Goal: Task Accomplishment & Management: Use online tool/utility

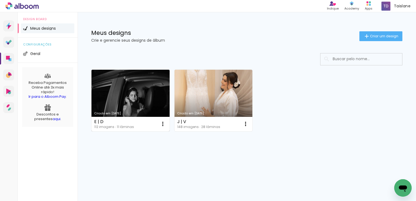
click at [109, 110] on link "Criado em [DATE]" at bounding box center [130, 100] width 78 height 61
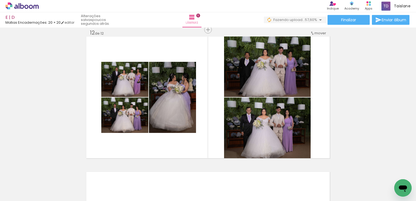
click at [23, 187] on div at bounding box center [17, 187] width 25 height 1
click at [0, 0] on slot "Não utilizadas" at bounding box center [0, 0] width 0 height 0
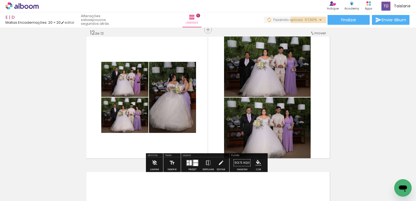
click at [312, 20] on span "57,60%" at bounding box center [311, 19] width 12 height 5
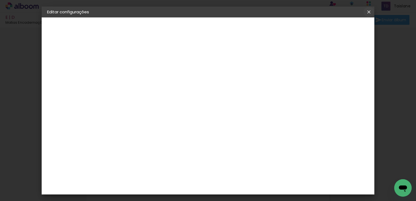
click at [369, 12] on iron-icon at bounding box center [368, 11] width 7 height 5
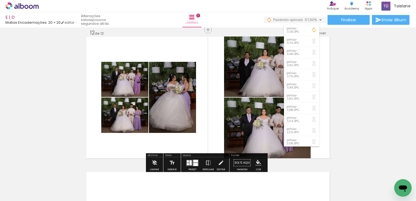
click at [17, 188] on input "Não utilizadas" at bounding box center [15, 188] width 21 height 5
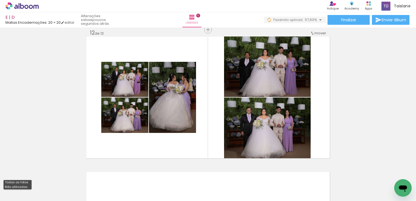
click at [0, 0] on slot "Não utilizadas" at bounding box center [0, 0] width 0 height 0
drag, startPoint x: 361, startPoint y: 199, endPoint x: 10, endPoint y: 13, distance: 397.3
click at [385, 173] on iron-icon at bounding box center [382, 172] width 6 height 6
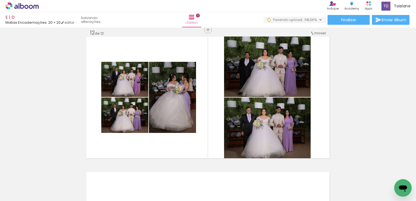
click at [385, 173] on iron-icon at bounding box center [382, 172] width 6 height 6
click at [354, 173] on iron-icon at bounding box center [352, 172] width 6 height 6
click at [385, 173] on iron-icon at bounding box center [382, 172] width 6 height 6
click at [354, 173] on iron-icon at bounding box center [352, 172] width 6 height 6
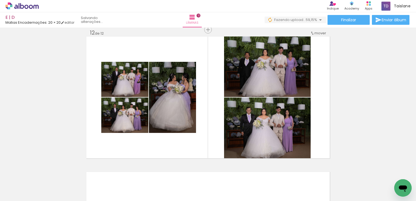
click at [385, 173] on iron-icon at bounding box center [382, 172] width 6 height 6
click at [354, 173] on iron-icon at bounding box center [352, 172] width 6 height 6
click at [385, 173] on iron-icon at bounding box center [382, 172] width 6 height 6
click at [354, 173] on iron-icon at bounding box center [352, 172] width 6 height 6
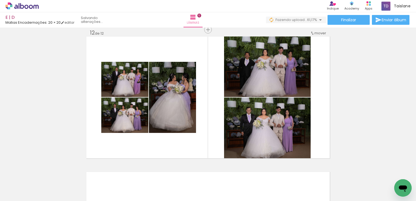
click at [385, 173] on iron-icon at bounding box center [382, 172] width 6 height 6
click at [354, 173] on iron-icon at bounding box center [352, 172] width 6 height 6
click at [385, 173] on iron-icon at bounding box center [382, 172] width 6 height 6
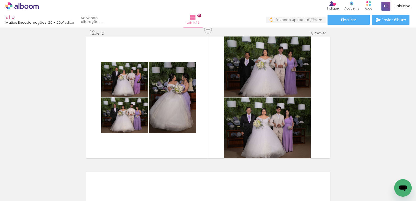
click at [385, 173] on iron-icon at bounding box center [382, 172] width 6 height 6
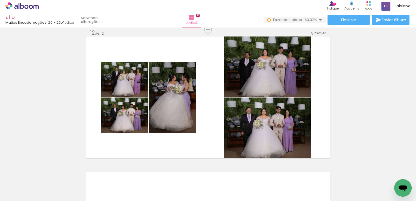
click at [354, 173] on iron-icon at bounding box center [352, 172] width 6 height 6
click at [385, 173] on iron-icon at bounding box center [382, 172] width 6 height 6
click at [354, 173] on iron-icon at bounding box center [352, 172] width 6 height 6
click at [385, 173] on iron-icon at bounding box center [382, 172] width 6 height 6
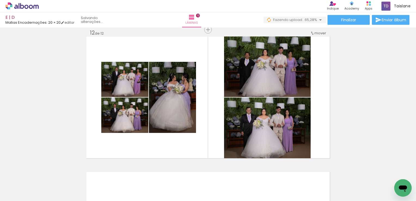
click at [385, 173] on iron-icon at bounding box center [382, 172] width 6 height 6
click at [385, 173] on iron-icon at bounding box center [383, 172] width 6 height 6
click at [385, 173] on iron-icon at bounding box center [382, 172] width 6 height 6
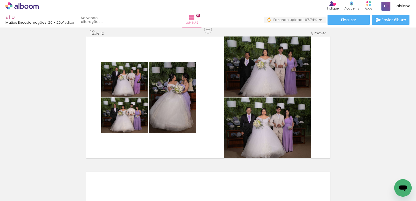
click at [385, 173] on iron-icon at bounding box center [382, 172] width 6 height 6
click at [354, 173] on iron-icon at bounding box center [352, 172] width 6 height 6
click at [385, 173] on iron-icon at bounding box center [382, 172] width 6 height 6
click at [385, 173] on iron-icon at bounding box center [383, 172] width 6 height 6
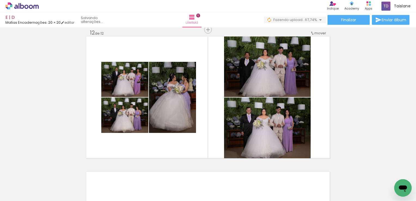
click at [385, 173] on iron-icon at bounding box center [382, 172] width 6 height 6
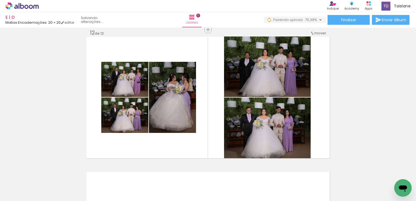
click at [385, 173] on iron-icon at bounding box center [382, 172] width 6 height 6
click at [354, 173] on iron-icon at bounding box center [352, 172] width 6 height 6
click at [385, 173] on iron-icon at bounding box center [382, 172] width 6 height 6
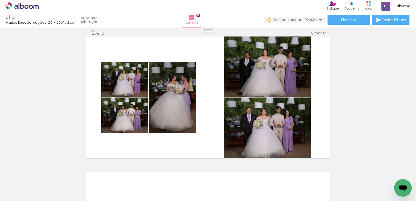
click at [385, 173] on iron-icon at bounding box center [382, 172] width 6 height 6
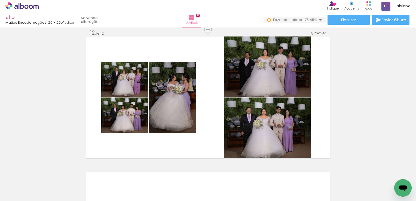
click at [385, 173] on iron-icon at bounding box center [382, 172] width 6 height 6
click at [354, 173] on iron-icon at bounding box center [352, 172] width 6 height 6
click at [385, 173] on iron-icon at bounding box center [382, 172] width 6 height 6
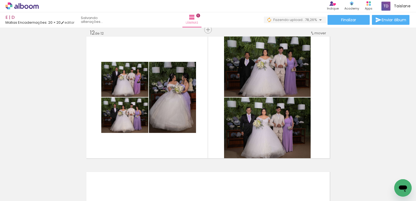
click at [385, 173] on iron-icon at bounding box center [382, 172] width 6 height 6
click at [354, 173] on iron-icon at bounding box center [352, 172] width 6 height 6
click at [385, 173] on iron-icon at bounding box center [382, 172] width 6 height 6
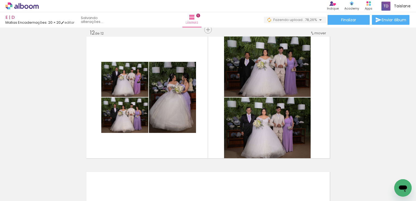
click at [385, 173] on iron-icon at bounding box center [382, 172] width 6 height 6
click at [354, 173] on iron-icon at bounding box center [352, 172] width 6 height 6
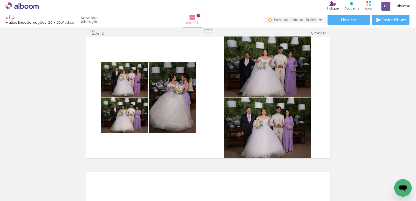
click at [385, 173] on iron-icon at bounding box center [382, 172] width 6 height 6
click at [354, 173] on iron-icon at bounding box center [352, 172] width 6 height 6
click at [385, 173] on iron-icon at bounding box center [382, 172] width 6 height 6
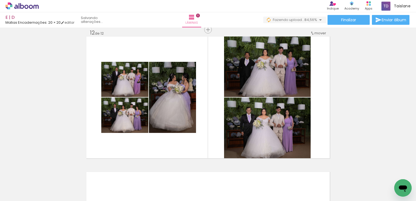
click at [385, 173] on iron-icon at bounding box center [382, 172] width 6 height 6
click at [354, 173] on iron-icon at bounding box center [352, 172] width 6 height 6
click at [385, 173] on iron-icon at bounding box center [382, 172] width 6 height 6
click at [354, 173] on iron-icon at bounding box center [352, 172] width 6 height 6
click at [385, 173] on iron-icon at bounding box center [382, 172] width 6 height 6
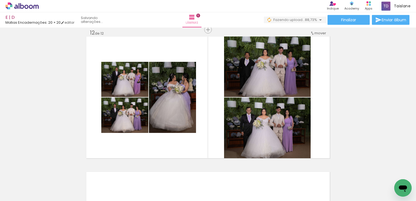
click at [385, 173] on iron-icon at bounding box center [382, 172] width 6 height 6
click at [354, 173] on iron-icon at bounding box center [352, 172] width 6 height 6
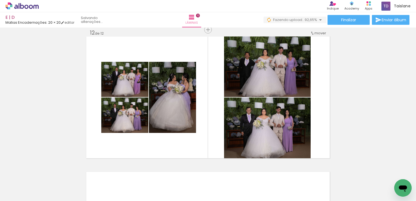
click at [385, 173] on iron-icon at bounding box center [382, 172] width 6 height 6
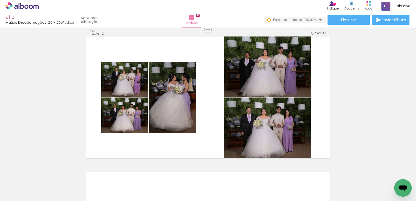
click at [385, 173] on iron-icon at bounding box center [382, 172] width 6 height 6
click at [354, 173] on iron-icon at bounding box center [352, 172] width 6 height 6
click at [0, 0] on slot at bounding box center [0, 0] width 0 height 0
click at [385, 173] on iron-icon at bounding box center [382, 172] width 6 height 6
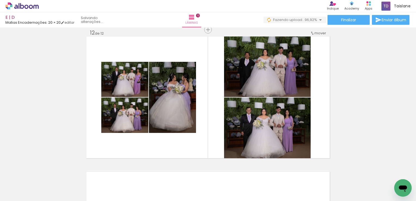
click at [385, 173] on iron-icon at bounding box center [382, 172] width 6 height 6
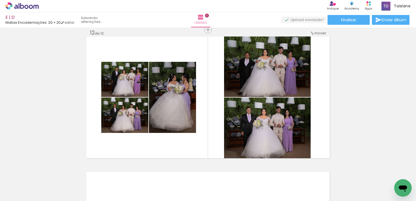
click at [385, 173] on iron-icon at bounding box center [382, 172] width 6 height 6
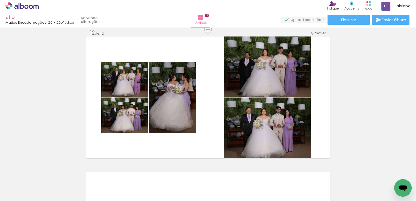
click at [385, 173] on iron-icon at bounding box center [382, 172] width 6 height 6
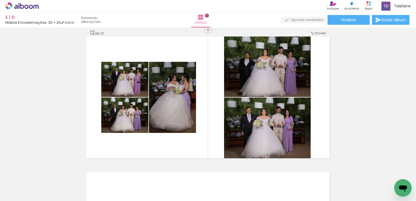
scroll to position [0, 1306]
click at [385, 173] on iron-icon at bounding box center [382, 172] width 6 height 6
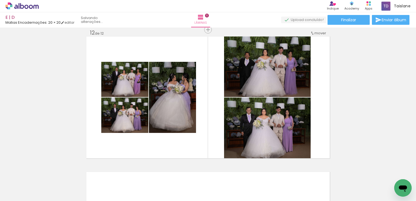
click at [385, 173] on iron-icon at bounding box center [382, 172] width 6 height 6
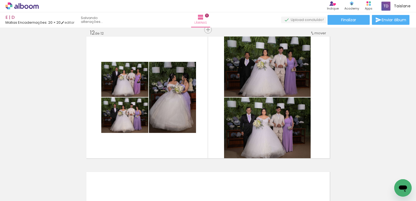
click at [385, 173] on iron-icon at bounding box center [382, 172] width 6 height 6
click at [354, 173] on iron-icon at bounding box center [352, 172] width 6 height 6
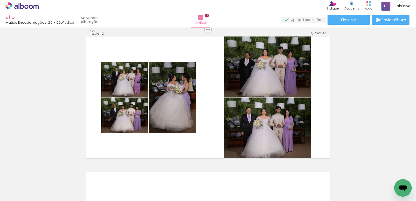
click at [385, 173] on iron-icon at bounding box center [382, 172] width 6 height 6
click at [354, 173] on iron-icon at bounding box center [352, 172] width 6 height 6
click at [385, 173] on iron-icon at bounding box center [382, 172] width 6 height 6
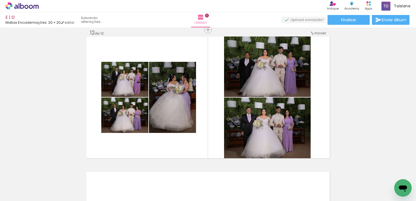
click at [385, 173] on iron-icon at bounding box center [382, 172] width 6 height 6
click at [354, 173] on iron-icon at bounding box center [352, 172] width 6 height 6
click at [398, 173] on iron-icon at bounding box center [401, 172] width 6 height 6
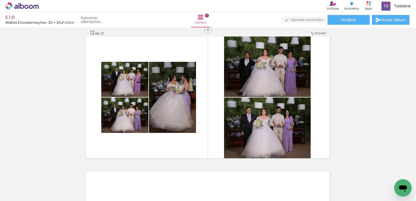
click at [385, 173] on iron-icon at bounding box center [382, 172] width 6 height 6
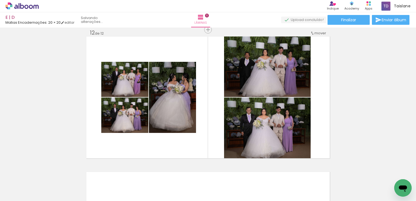
click at [385, 173] on iron-icon at bounding box center [382, 172] width 6 height 6
click at [354, 173] on iron-icon at bounding box center [352, 172] width 6 height 6
click at [385, 173] on iron-icon at bounding box center [382, 172] width 6 height 6
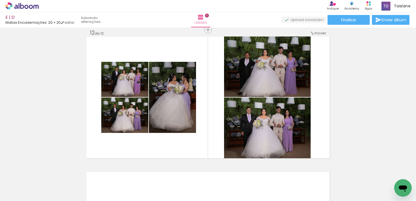
click at [385, 173] on iron-icon at bounding box center [382, 172] width 6 height 6
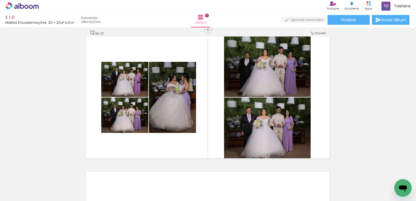
click at [385, 173] on iron-icon at bounding box center [382, 172] width 6 height 6
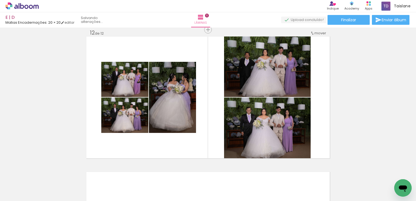
click at [385, 173] on iron-icon at bounding box center [382, 172] width 6 height 6
click at [385, 173] on iron-image at bounding box center [390, 183] width 26 height 20
click at [385, 173] on div at bounding box center [389, 182] width 24 height 19
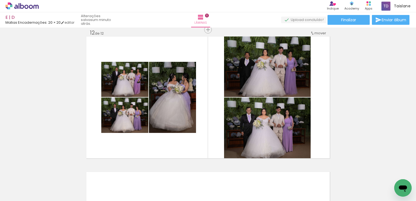
click at [385, 173] on div at bounding box center [389, 182] width 24 height 19
click at [380, 174] on iron-icon at bounding box center [378, 172] width 6 height 6
click at [45, 174] on iron-horizontal-list at bounding box center [39, 184] width 11 height 34
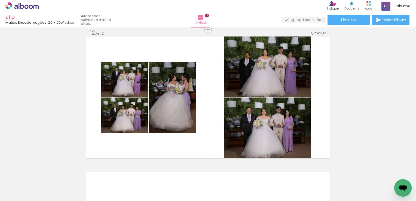
click at [45, 174] on iron-horizontal-list at bounding box center [39, 184] width 11 height 34
click at [350, 171] on iron-icon at bounding box center [347, 172] width 6 height 6
click at [319, 173] on iron-icon at bounding box center [317, 172] width 6 height 6
click at [289, 172] on iron-icon at bounding box center [287, 172] width 6 height 6
click at [258, 174] on iron-icon at bounding box center [256, 172] width 6 height 6
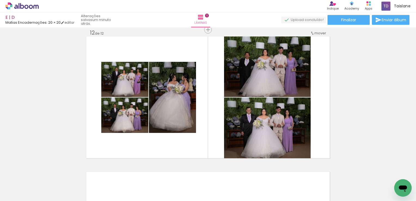
click at [227, 174] on iron-icon at bounding box center [226, 172] width 6 height 6
click at [167, 174] on iron-icon at bounding box center [165, 172] width 6 height 6
click at [163, 171] on iron-icon at bounding box center [165, 172] width 6 height 6
click at [134, 171] on iron-icon at bounding box center [134, 172] width 6 height 6
click at [106, 173] on iron-icon at bounding box center [104, 172] width 6 height 6
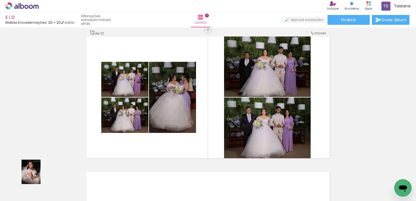
drag, startPoint x: 76, startPoint y: 171, endPoint x: 38, endPoint y: 176, distance: 38.6
click at [38, 176] on iron-horizontal-list at bounding box center [39, 184] width 11 height 34
click at [44, 173] on iron-icon at bounding box center [43, 172] width 6 height 6
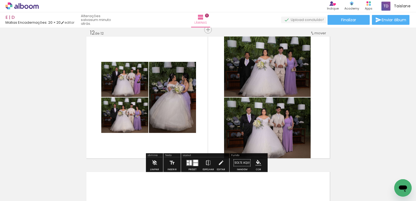
click at [21, 187] on input "Não utilizadas" at bounding box center [15, 188] width 21 height 5
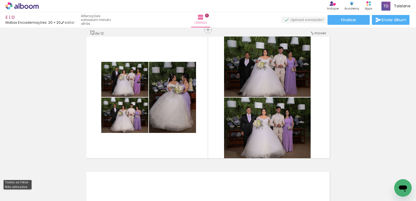
click at [0, 0] on slot "Todas as fotos" at bounding box center [0, 0] width 0 height 0
type input "Todas as fotos"
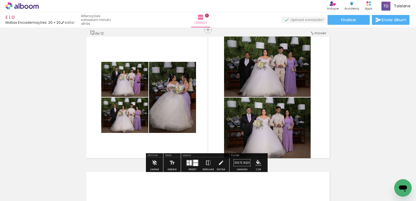
click at [309, 19] on quentale-upload-monitor at bounding box center [303, 20] width 45 height 7
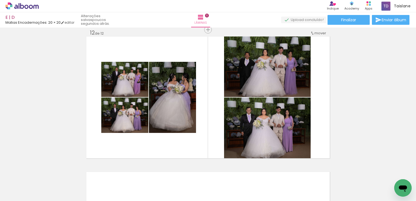
click at [21, 190] on span "Adicionar Fotos" at bounding box center [19, 193] width 16 height 6
click at [0, 0] on input "file" at bounding box center [0, 0] width 0 height 0
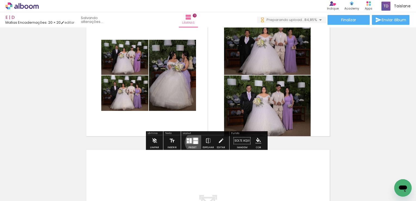
click at [194, 142] on div at bounding box center [195, 142] width 5 height 3
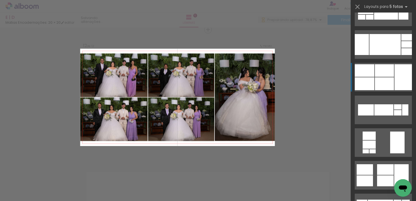
click at [394, 76] on div at bounding box center [402, 77] width 17 height 26
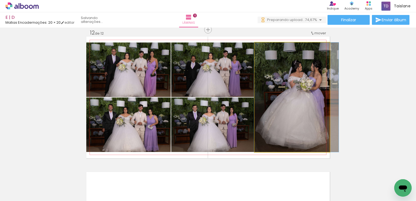
drag, startPoint x: 277, startPoint y: 104, endPoint x: 281, endPoint y: 105, distance: 4.6
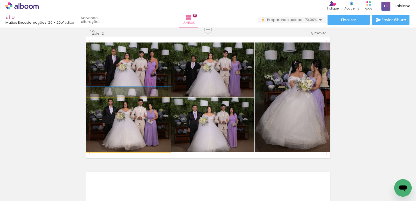
drag, startPoint x: 107, startPoint y: 149, endPoint x: 110, endPoint y: 142, distance: 7.3
click at [134, 127] on quentale-photo at bounding box center [128, 124] width 84 height 54
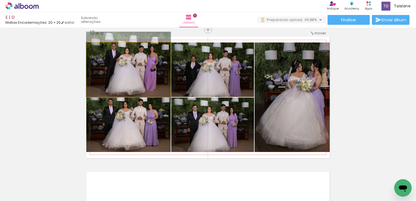
drag, startPoint x: 155, startPoint y: 75, endPoint x: 159, endPoint y: 69, distance: 6.8
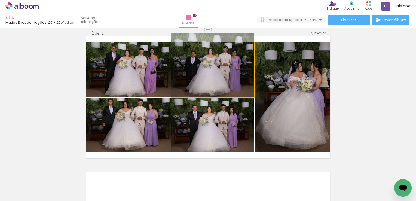
drag, startPoint x: 221, startPoint y: 90, endPoint x: 222, endPoint y: 85, distance: 4.9
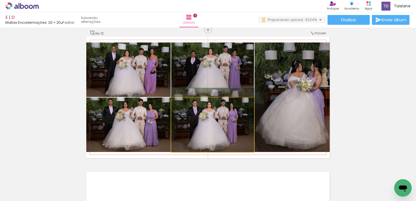
drag, startPoint x: 224, startPoint y: 138, endPoint x: 229, endPoint y: 131, distance: 8.1
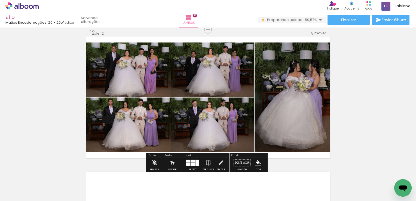
click at [322, 95] on quentale-photo at bounding box center [291, 96] width 75 height 109
click at [0, 0] on div at bounding box center [0, 0] width 0 height 0
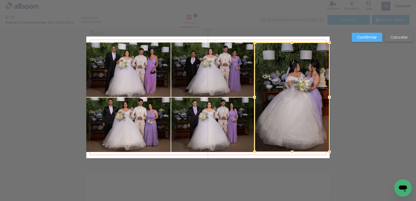
drag, startPoint x: 329, startPoint y: 96, endPoint x: 326, endPoint y: 96, distance: 3.0
click at [326, 96] on div at bounding box center [329, 97] width 11 height 11
click at [327, 97] on div at bounding box center [329, 97] width 11 height 11
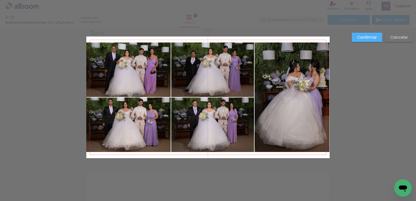
click at [327, 97] on quentale-layouter at bounding box center [207, 97] width 243 height 122
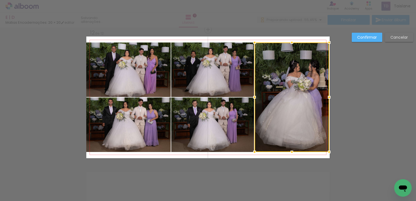
drag, startPoint x: 328, startPoint y: 97, endPoint x: 325, endPoint y: 98, distance: 2.7
click at [325, 98] on div at bounding box center [329, 97] width 11 height 11
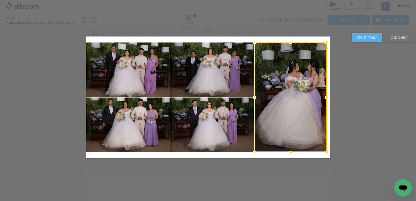
click at [326, 98] on div at bounding box center [326, 97] width 11 height 11
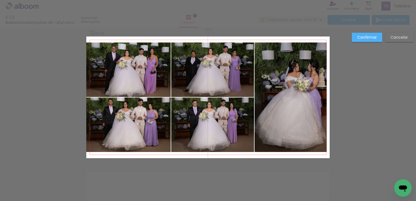
click at [0, 0] on slot "Confirmar" at bounding box center [0, 0] width 0 height 0
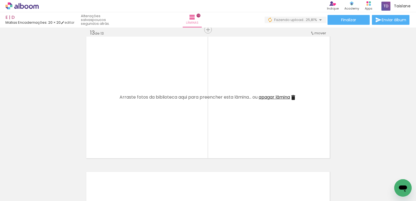
scroll to position [0, 1933]
